Goal: Information Seeking & Learning: Learn about a topic

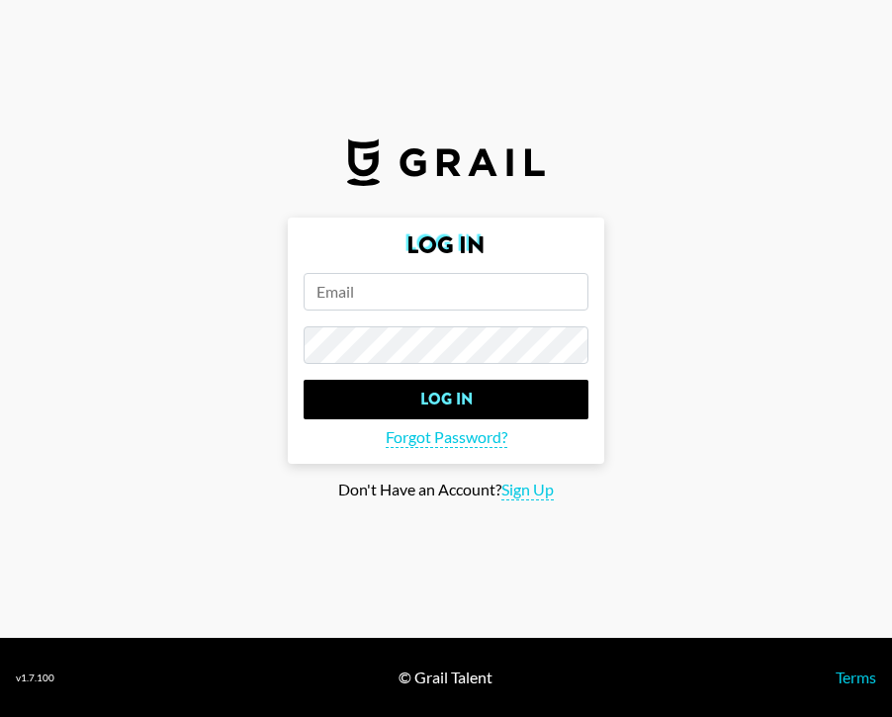
type input "[EMAIL_ADDRESS][DOMAIN_NAME]"
click at [446, 398] on input "Log In" at bounding box center [446, 400] width 285 height 40
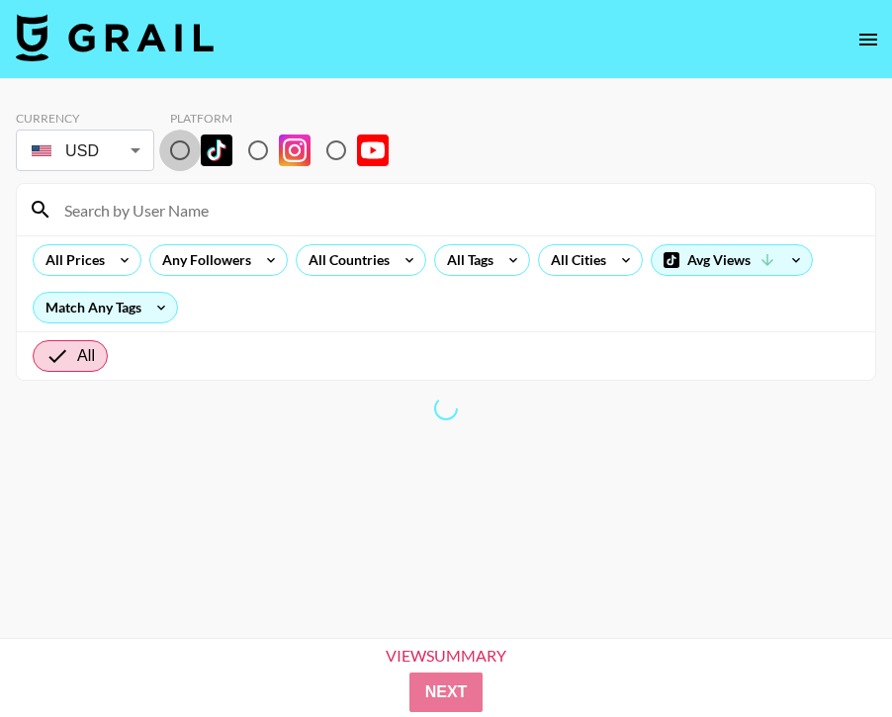
click at [178, 154] on input "radio" at bounding box center [180, 151] width 42 height 42
radio input "true"
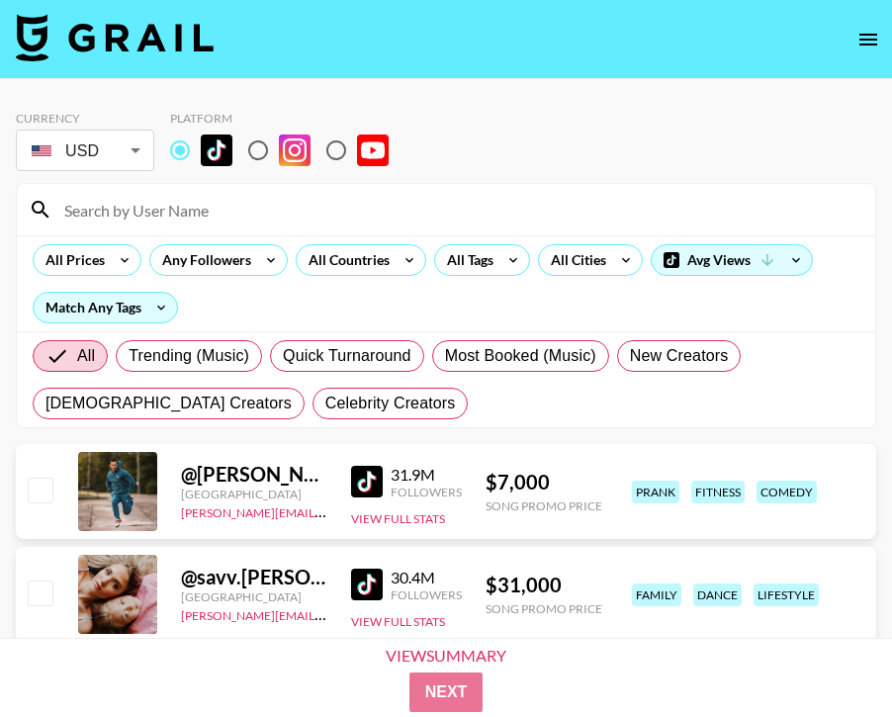
click at [97, 217] on input at bounding box center [457, 210] width 811 height 32
click at [76, 271] on div "All Prices" at bounding box center [71, 260] width 75 height 30
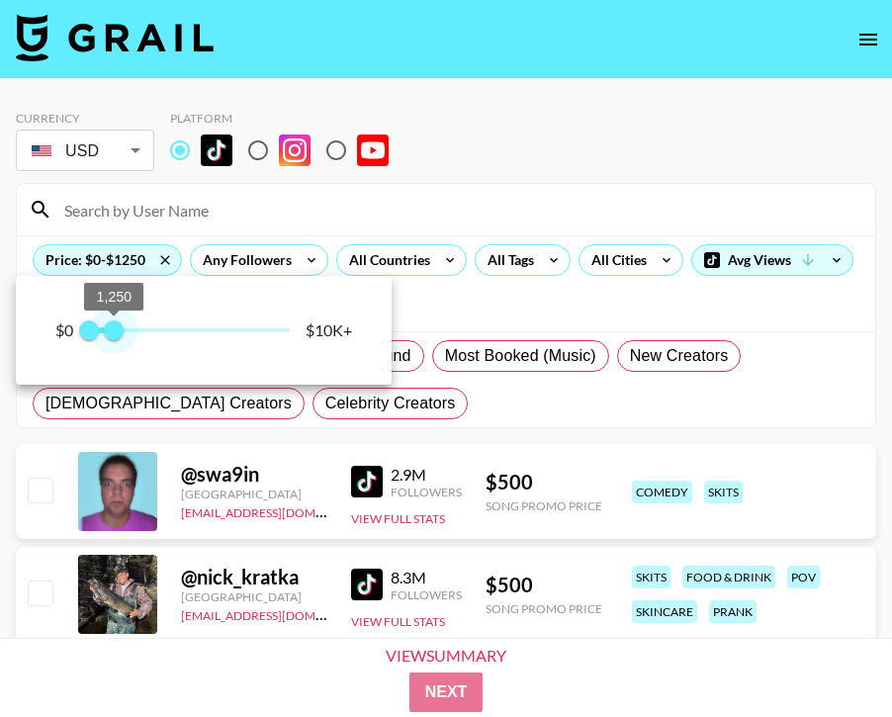
type input "1000"
drag, startPoint x: 286, startPoint y: 327, endPoint x: 115, endPoint y: 335, distance: 171.2
click at [111, 332] on span "1,000" at bounding box center [109, 330] width 20 height 20
click at [265, 229] on div at bounding box center [446, 358] width 892 height 717
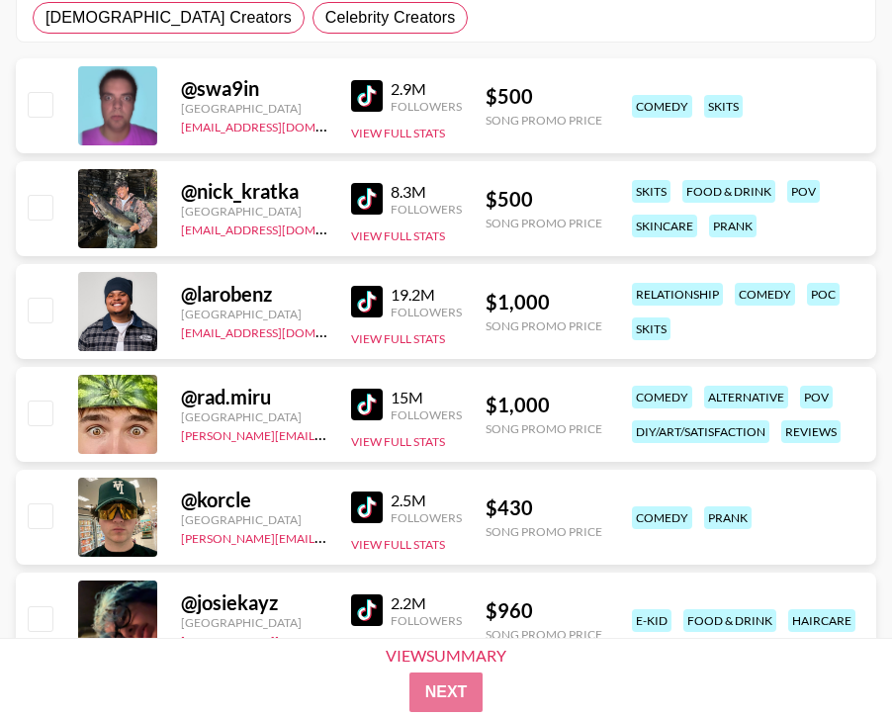
scroll to position [385, 0]
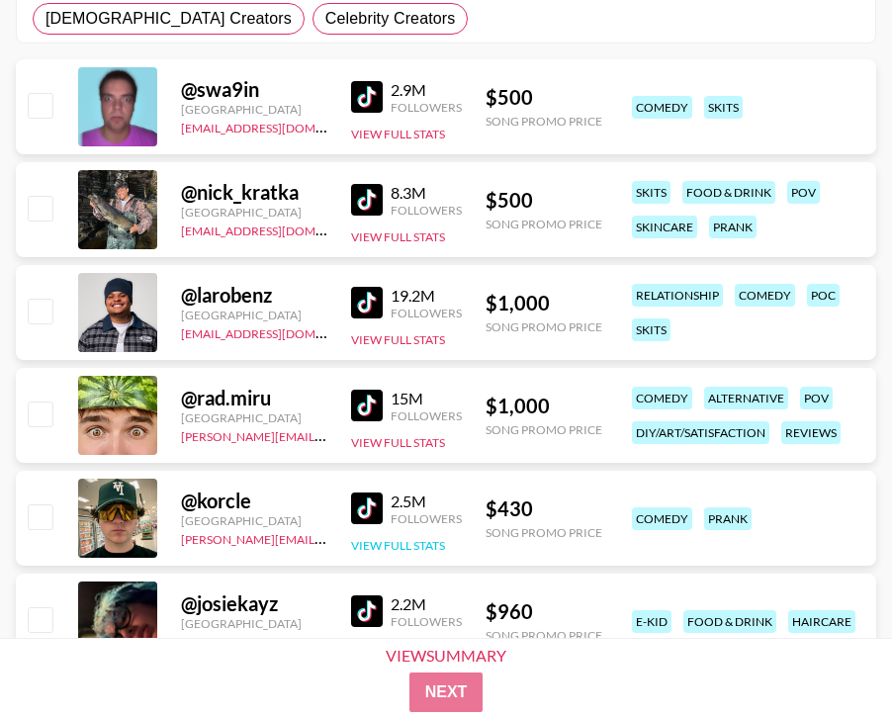
click at [391, 549] on button "View Full Stats" at bounding box center [398, 545] width 94 height 15
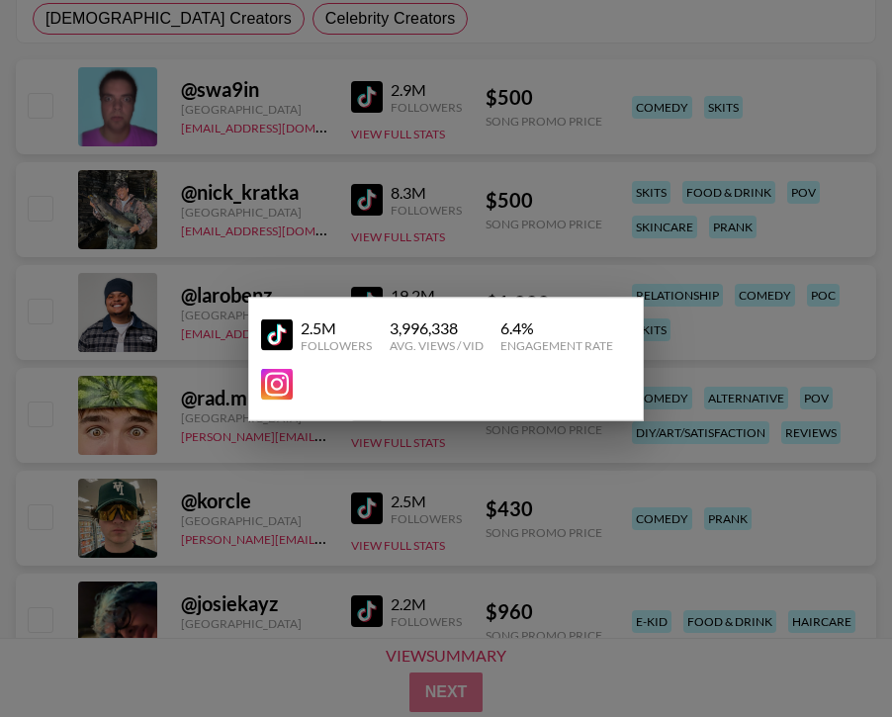
click at [397, 496] on div at bounding box center [446, 358] width 892 height 717
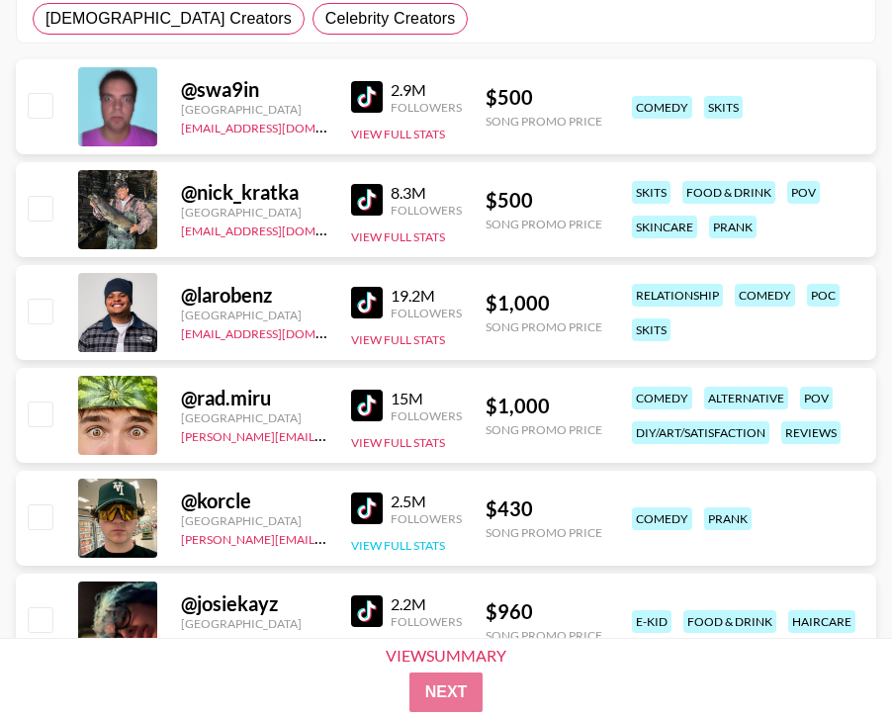
click at [373, 540] on button "View Full Stats" at bounding box center [398, 545] width 94 height 15
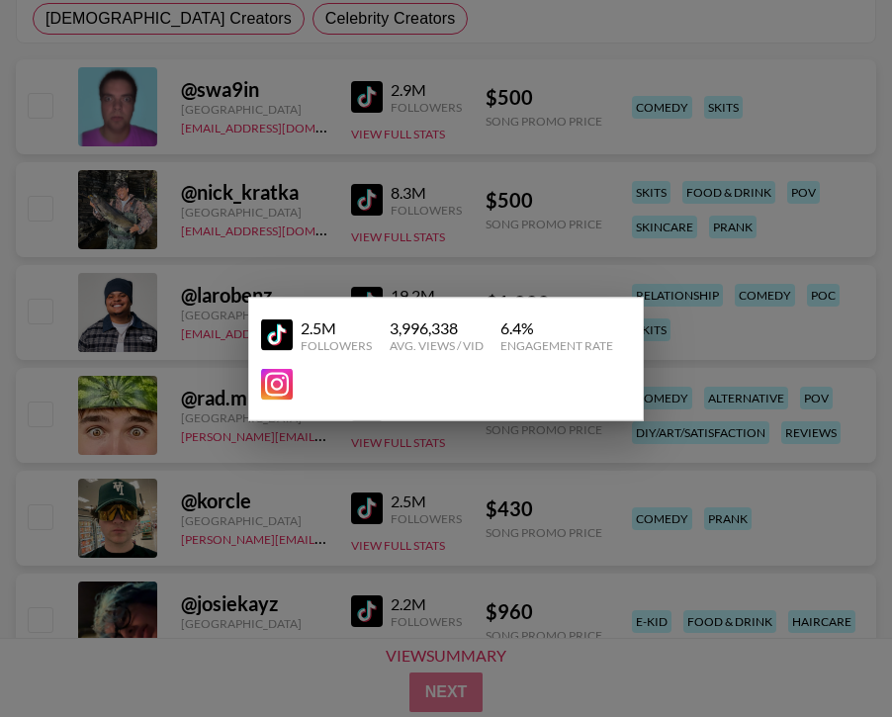
click at [321, 509] on div at bounding box center [446, 358] width 892 height 717
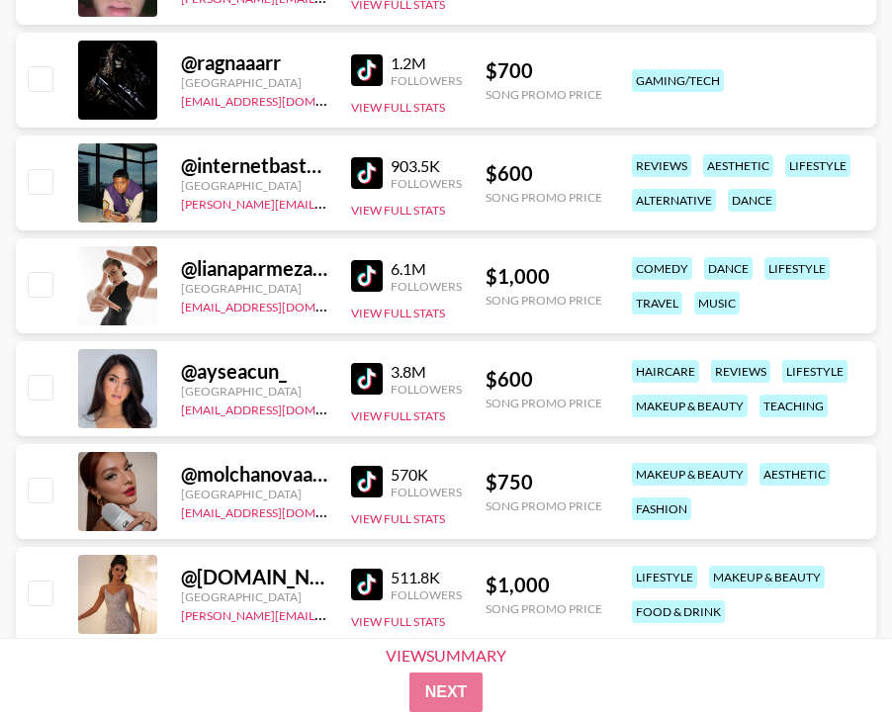
scroll to position [2578, 0]
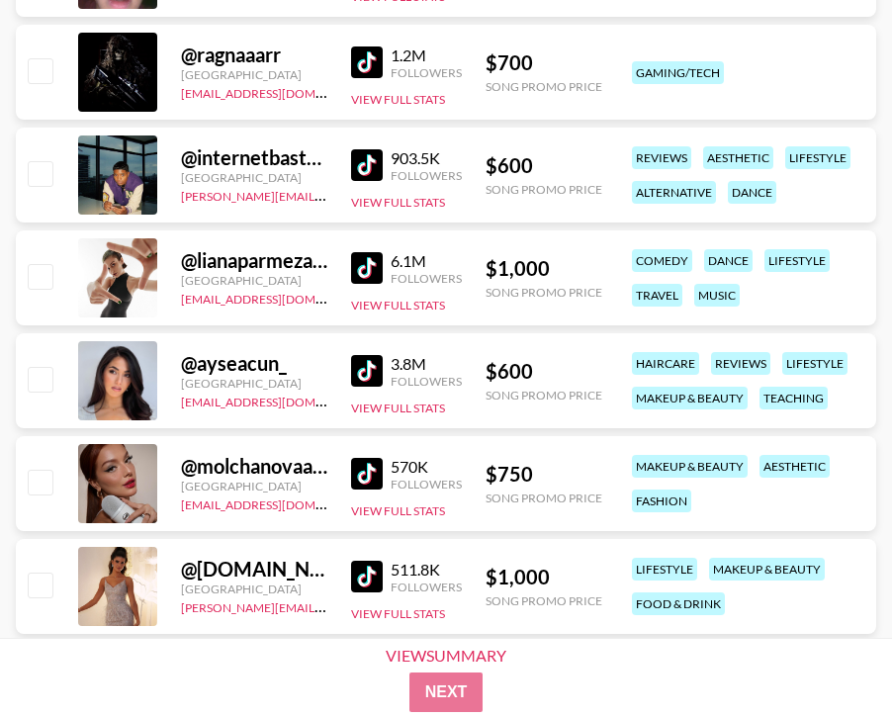
click at [374, 264] on img at bounding box center [367, 268] width 32 height 32
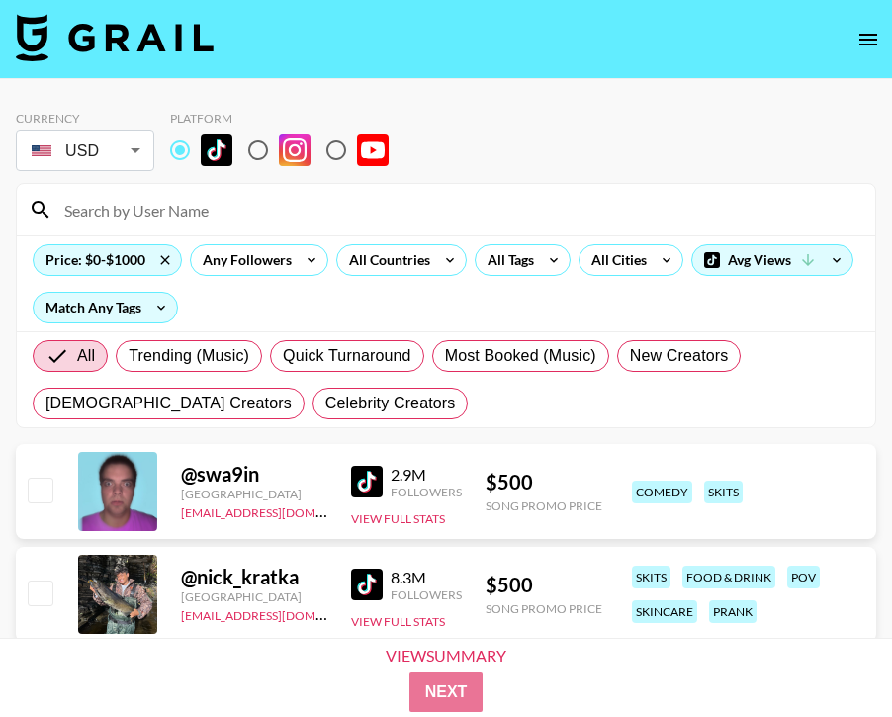
scroll to position [0, 0]
click at [114, 265] on div "Price: $0-$1000" at bounding box center [107, 260] width 147 height 30
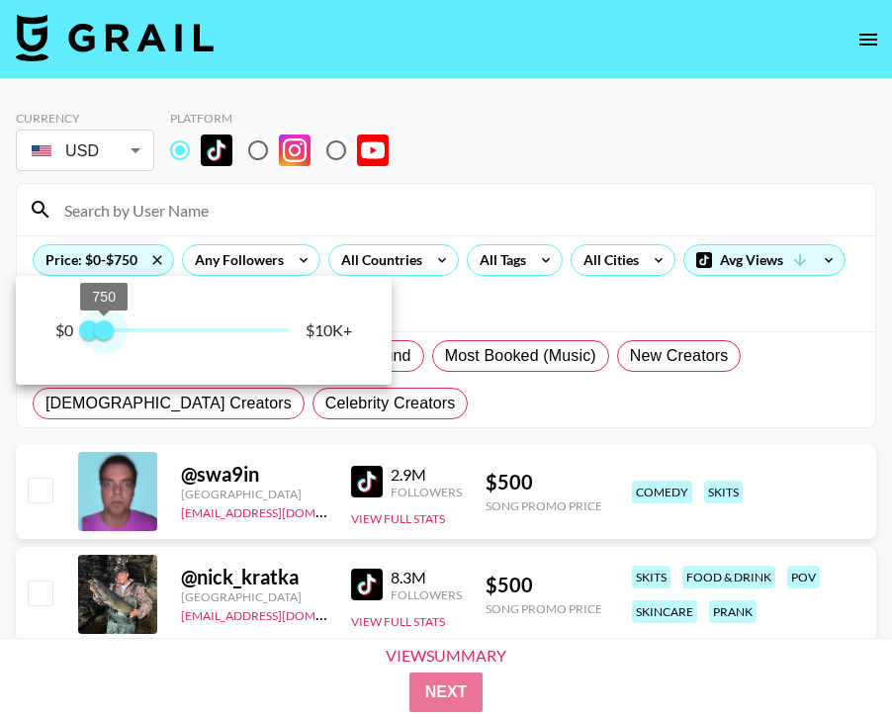
type input "500"
click at [99, 335] on span "500" at bounding box center [99, 330] width 20 height 20
click at [462, 301] on div at bounding box center [446, 358] width 892 height 717
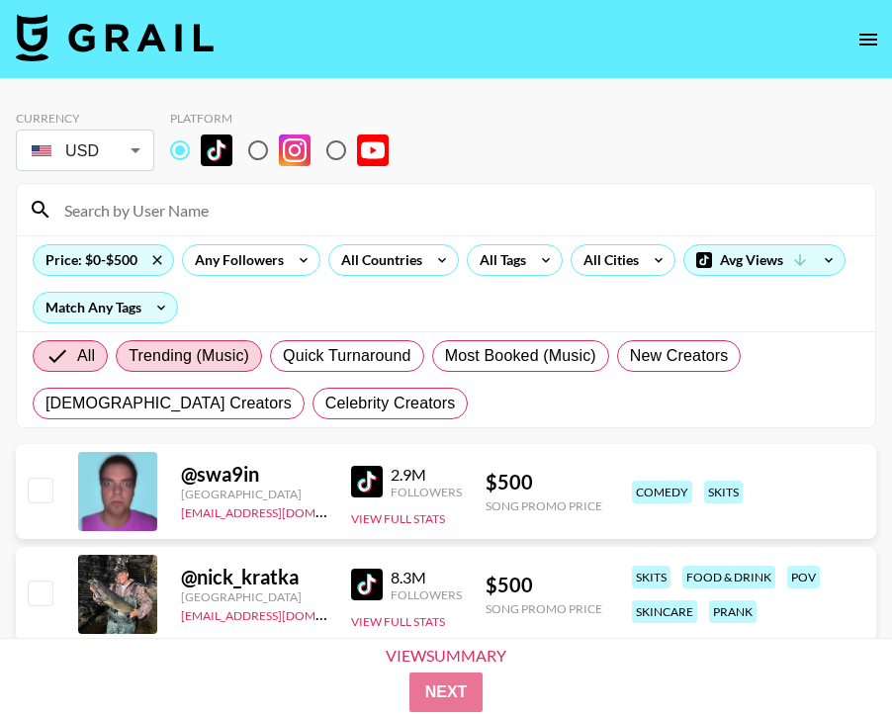
click at [217, 353] on span "Trending (Music)" at bounding box center [189, 356] width 121 height 24
click at [129, 356] on input "Trending (Music)" at bounding box center [129, 356] width 0 height 0
radio input "true"
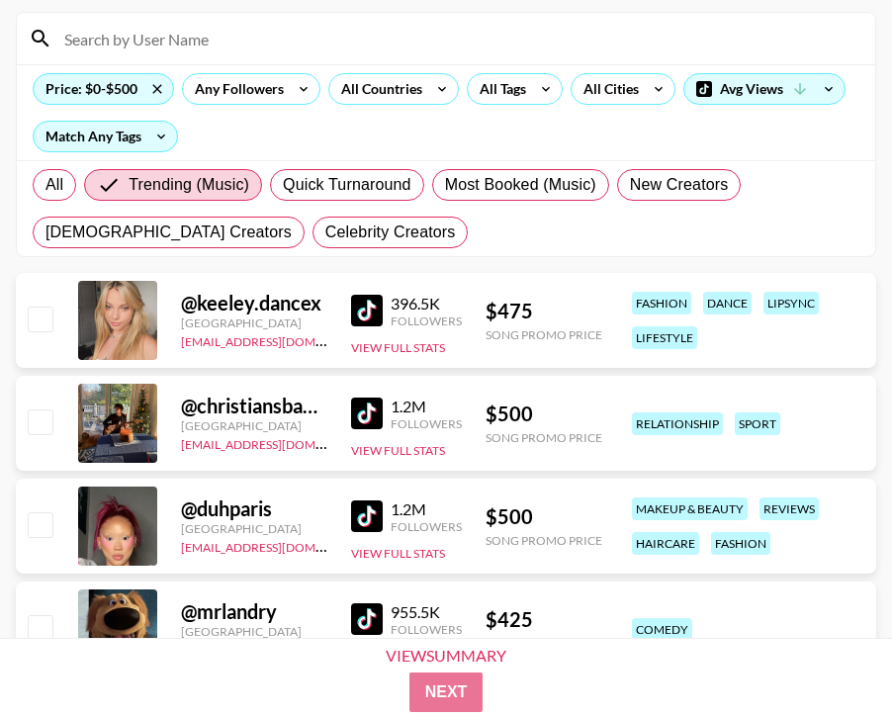
scroll to position [169, 0]
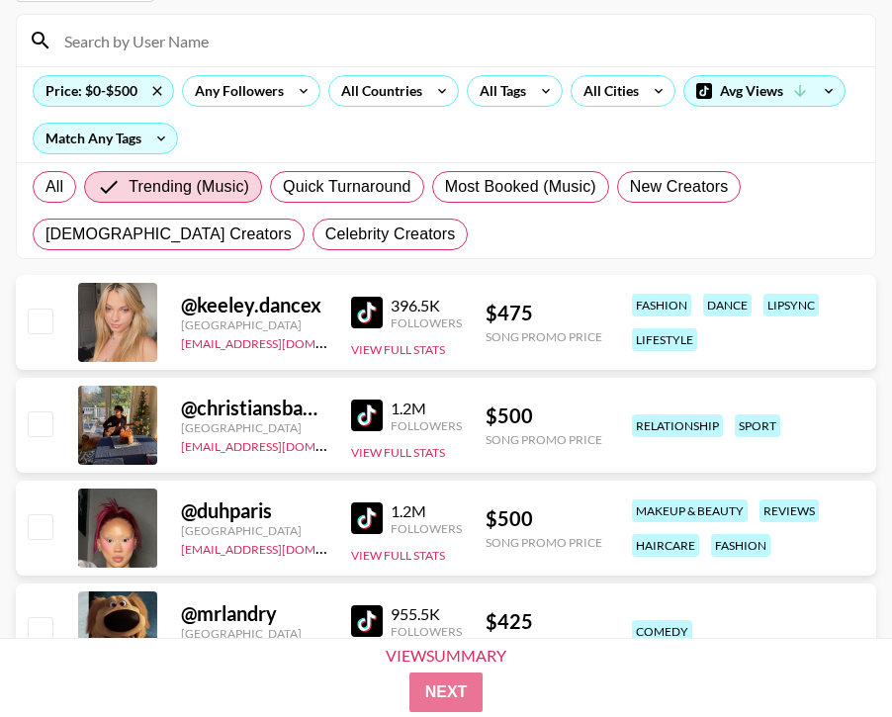
click at [356, 416] on img at bounding box center [367, 415] width 32 height 32
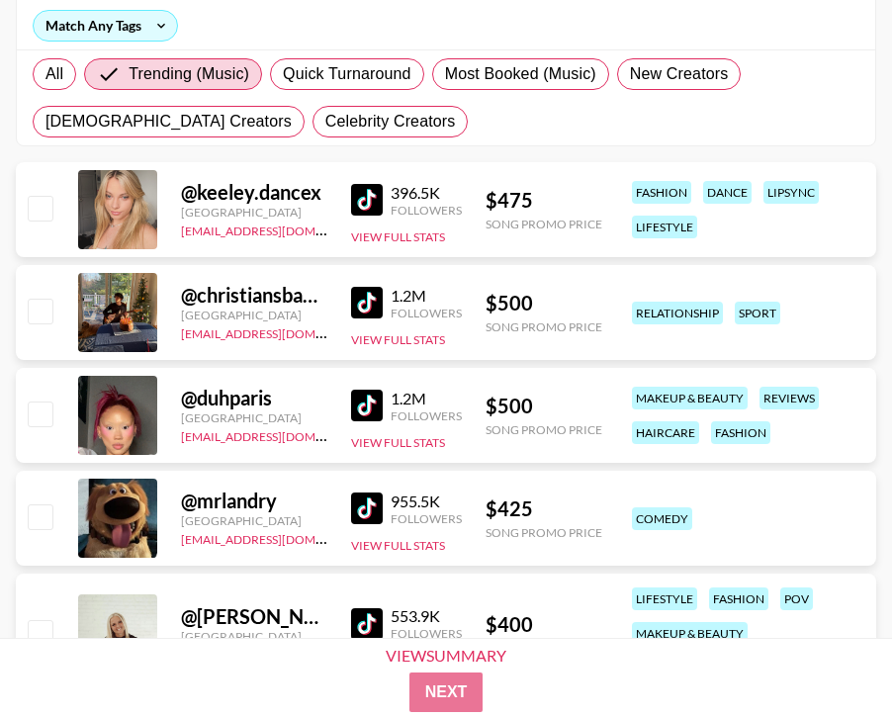
scroll to position [281, 0]
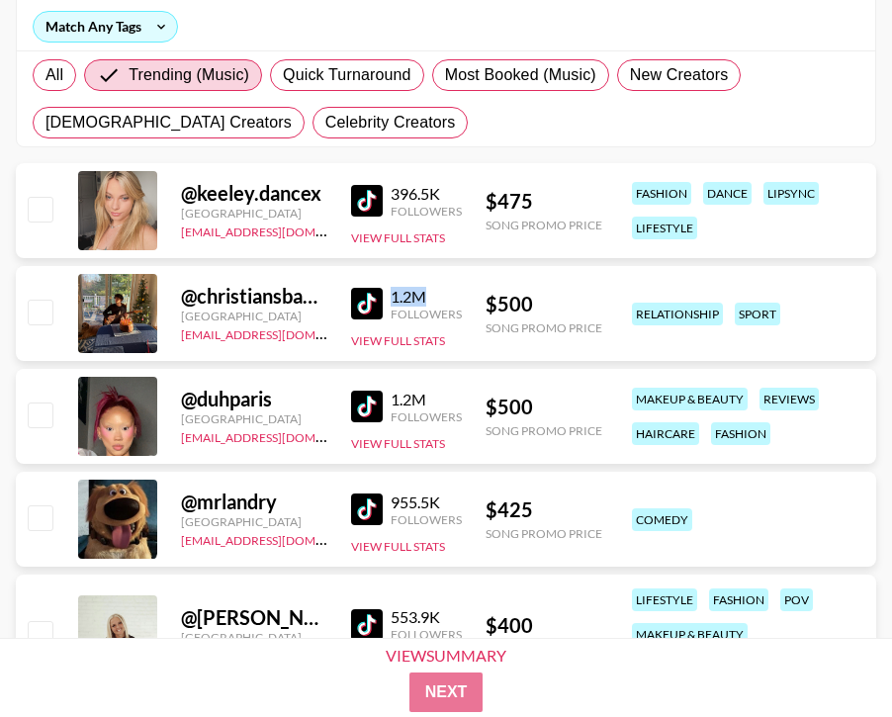
drag, startPoint x: 430, startPoint y: 297, endPoint x: 392, endPoint y: 297, distance: 37.6
click at [392, 297] on div "1.2M" at bounding box center [426, 297] width 71 height 20
click at [448, 294] on div "1.2M" at bounding box center [426, 297] width 71 height 20
drag, startPoint x: 528, startPoint y: 309, endPoint x: 477, endPoint y: 309, distance: 51.4
click at [477, 309] on div "@ [GEOGRAPHIC_DATA] [GEOGRAPHIC_DATA][EMAIL_ADDRESS][DOMAIN_NAME] 1.2M Follower…" at bounding box center [446, 313] width 860 height 95
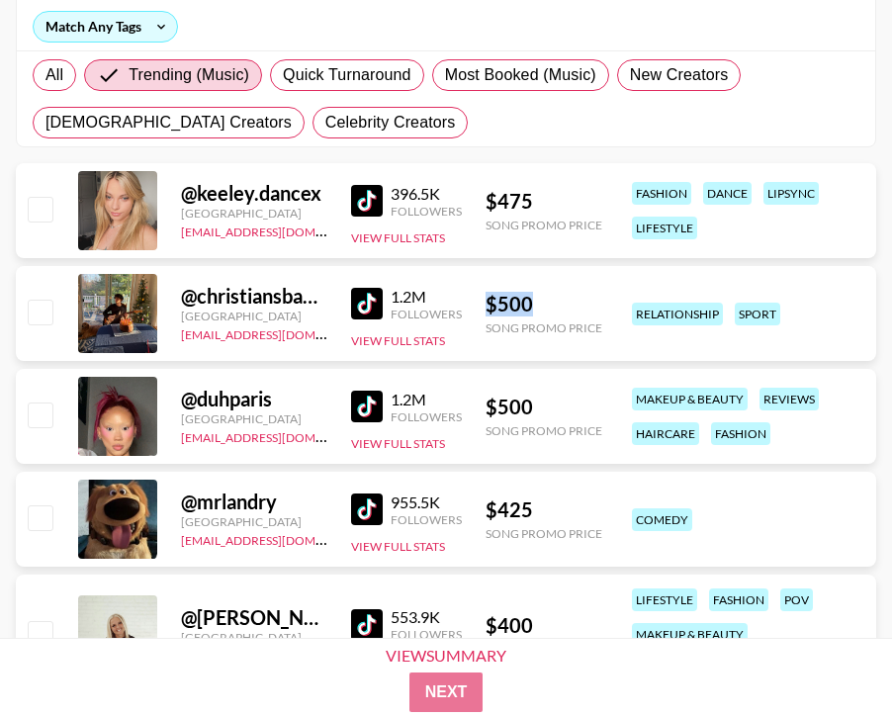
copy div "$ 500"
